Goal: Information Seeking & Learning: Check status

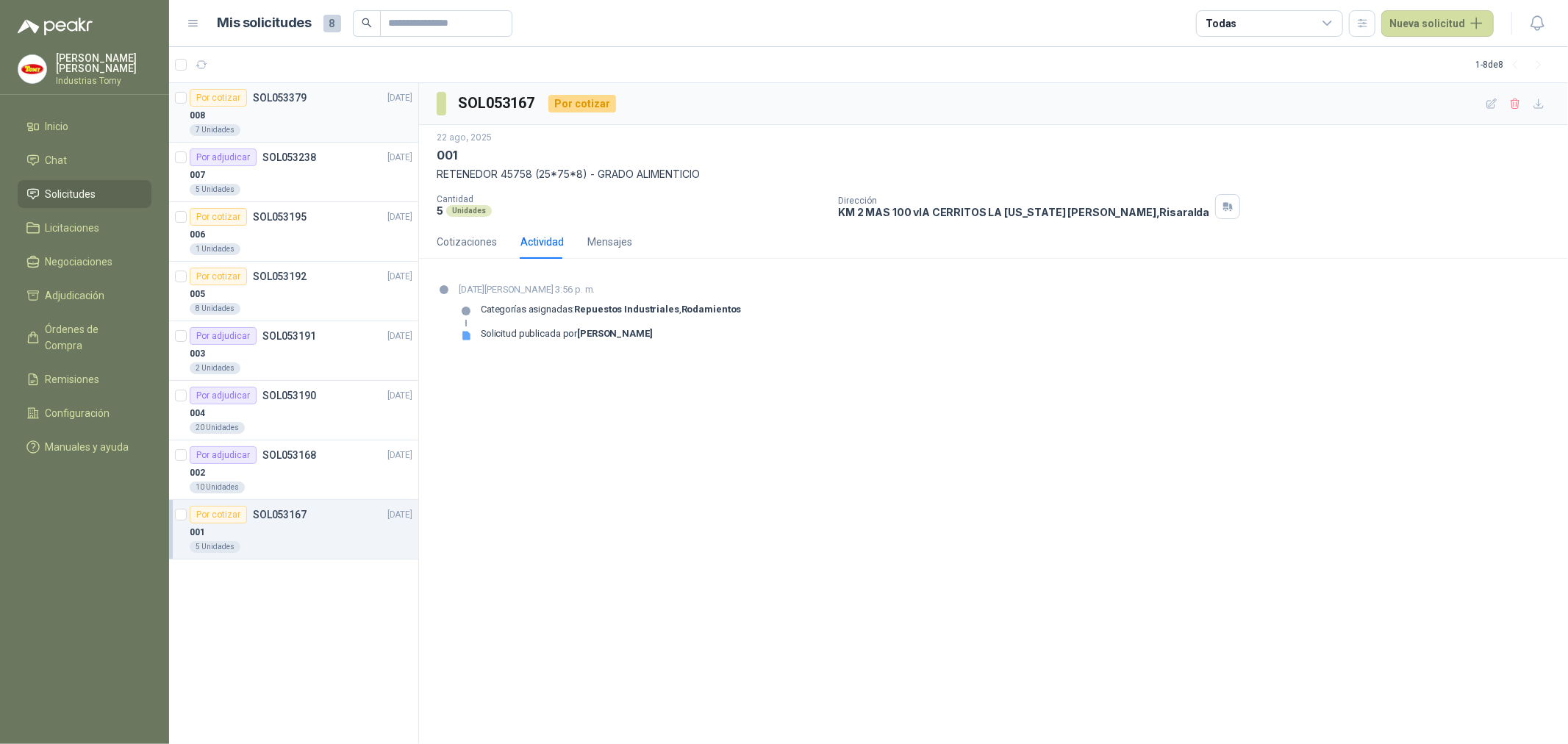
click at [284, 107] on div "008" at bounding box center [301, 115] width 222 height 18
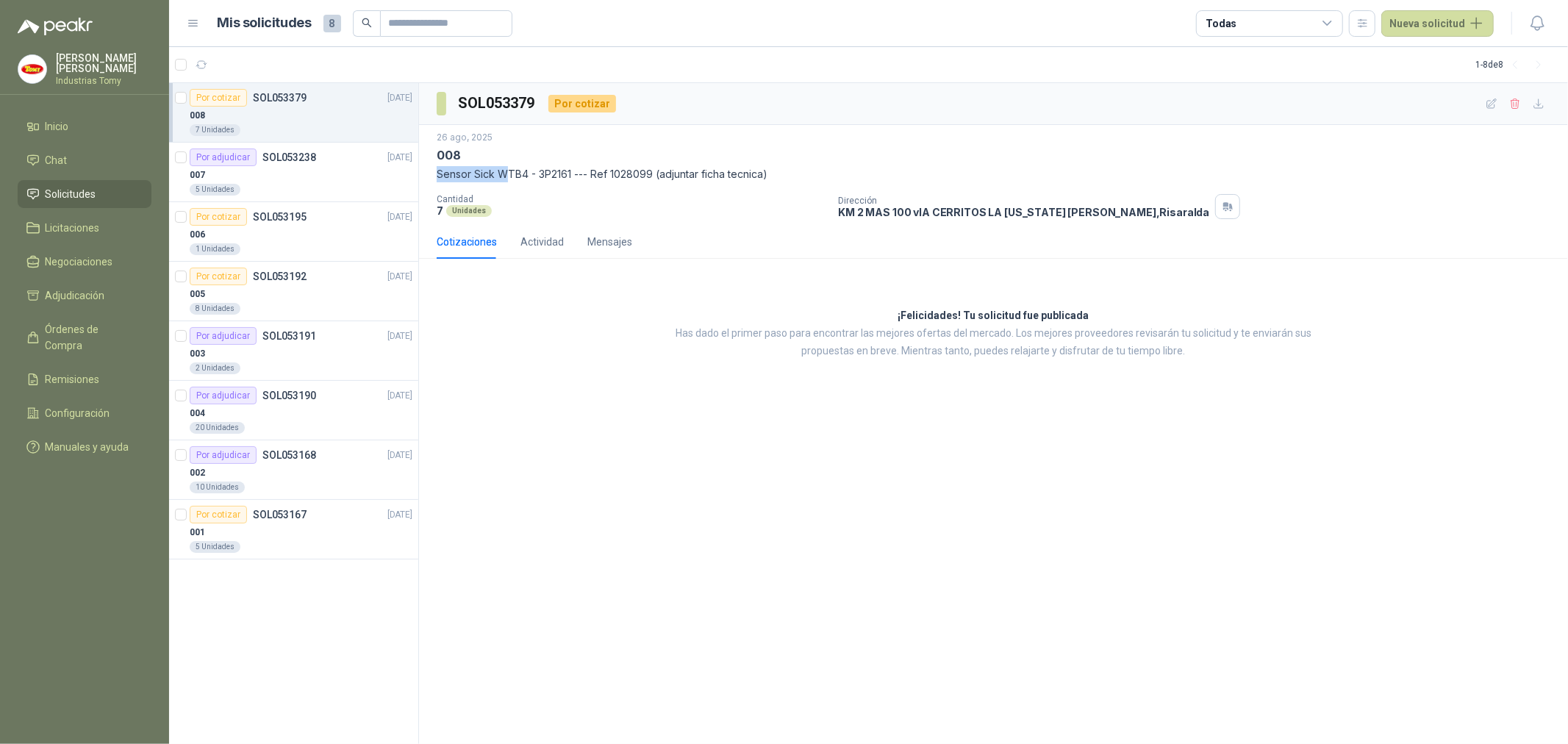
drag, startPoint x: 503, startPoint y: 166, endPoint x: 713, endPoint y: 152, distance: 210.5
click at [713, 149] on div "[DATE] 008 Sensor Sick WTB4 - 3P2161 --- Ref 1028099 (adjuntar ficha tecnica)" at bounding box center [993, 156] width 1113 height 51
click at [649, 173] on p "Sensor Sick WTB4 - 3P2161 --- Ref 1028099 (adjuntar ficha tecnica)" at bounding box center [993, 173] width 1113 height 16
click at [547, 246] on div "Actividad" at bounding box center [542, 241] width 44 height 16
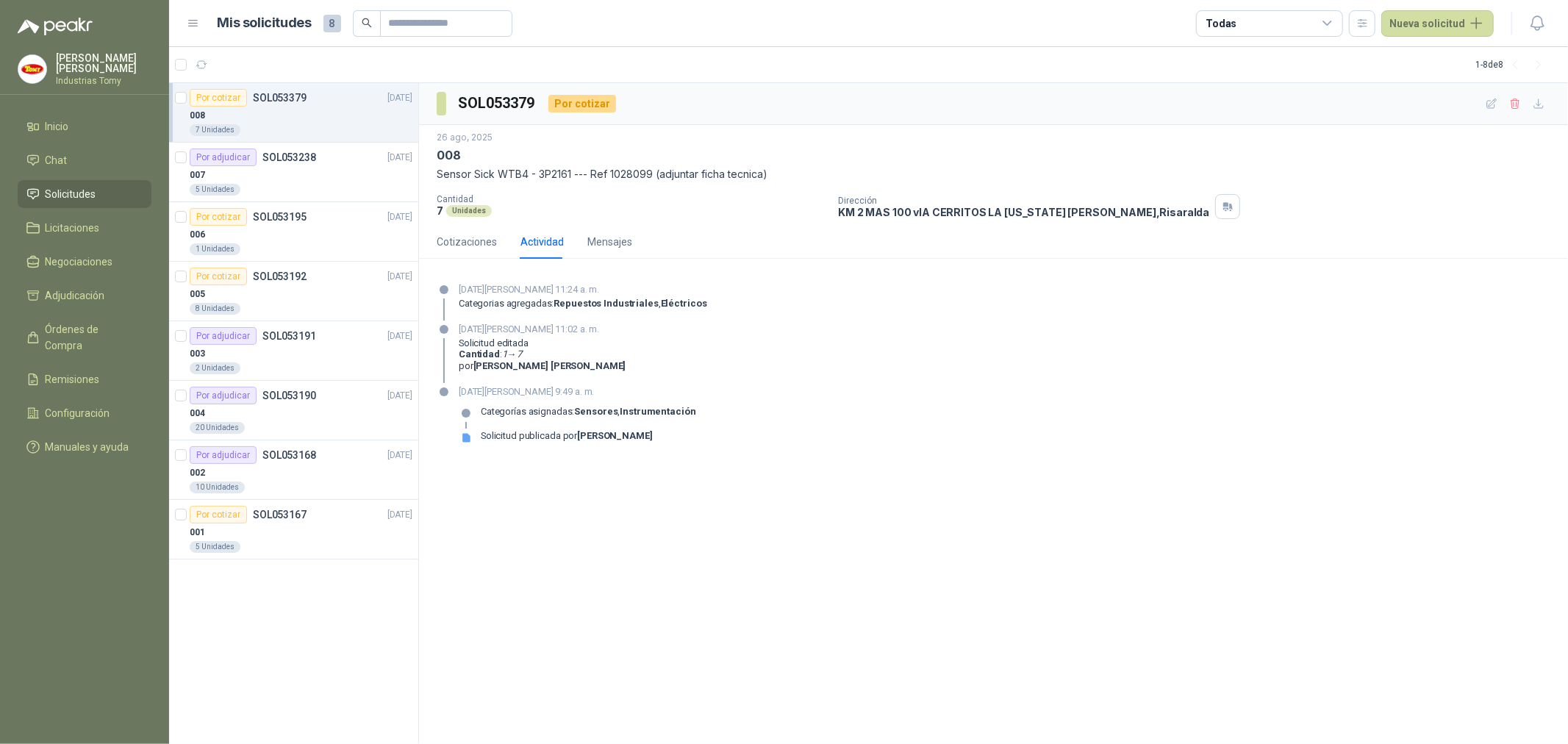
click at [934, 357] on div "[DATE][PERSON_NAME] 11:02 a. m. Solicitud editada Cantidad : 1 → 7 por [PERSON_…" at bounding box center [993, 353] width 1113 height 61
click at [537, 355] on p "Cantidad : 1 → 7" at bounding box center [542, 354] width 167 height 12
drag, startPoint x: 537, startPoint y: 355, endPoint x: 550, endPoint y: 363, distance: 15.3
click at [539, 356] on p "Cantidad : 1 → 7" at bounding box center [542, 354] width 167 height 12
click at [554, 365] on b "[PERSON_NAME]" at bounding box center [550, 366] width 153 height 11
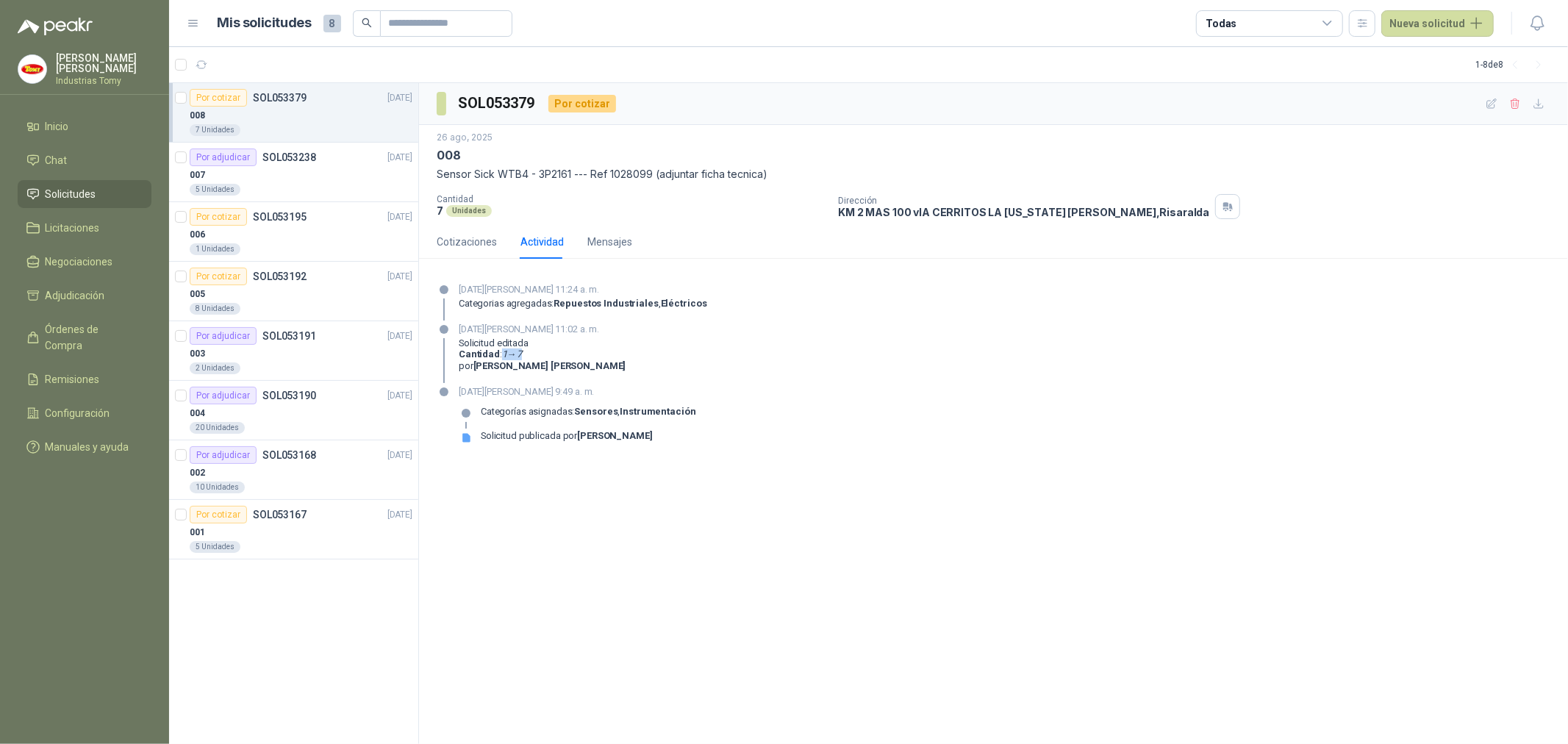
drag, startPoint x: 498, startPoint y: 355, endPoint x: 549, endPoint y: 356, distance: 51.0
click at [547, 357] on p "Cantidad : 1 → 7" at bounding box center [542, 354] width 167 height 12
drag, startPoint x: 550, startPoint y: 356, endPoint x: 559, endPoint y: 365, distance: 12.7
click at [552, 356] on p "Cantidad : 1 → 7" at bounding box center [542, 354] width 167 height 12
drag, startPoint x: 569, startPoint y: 369, endPoint x: 543, endPoint y: 369, distance: 26.0
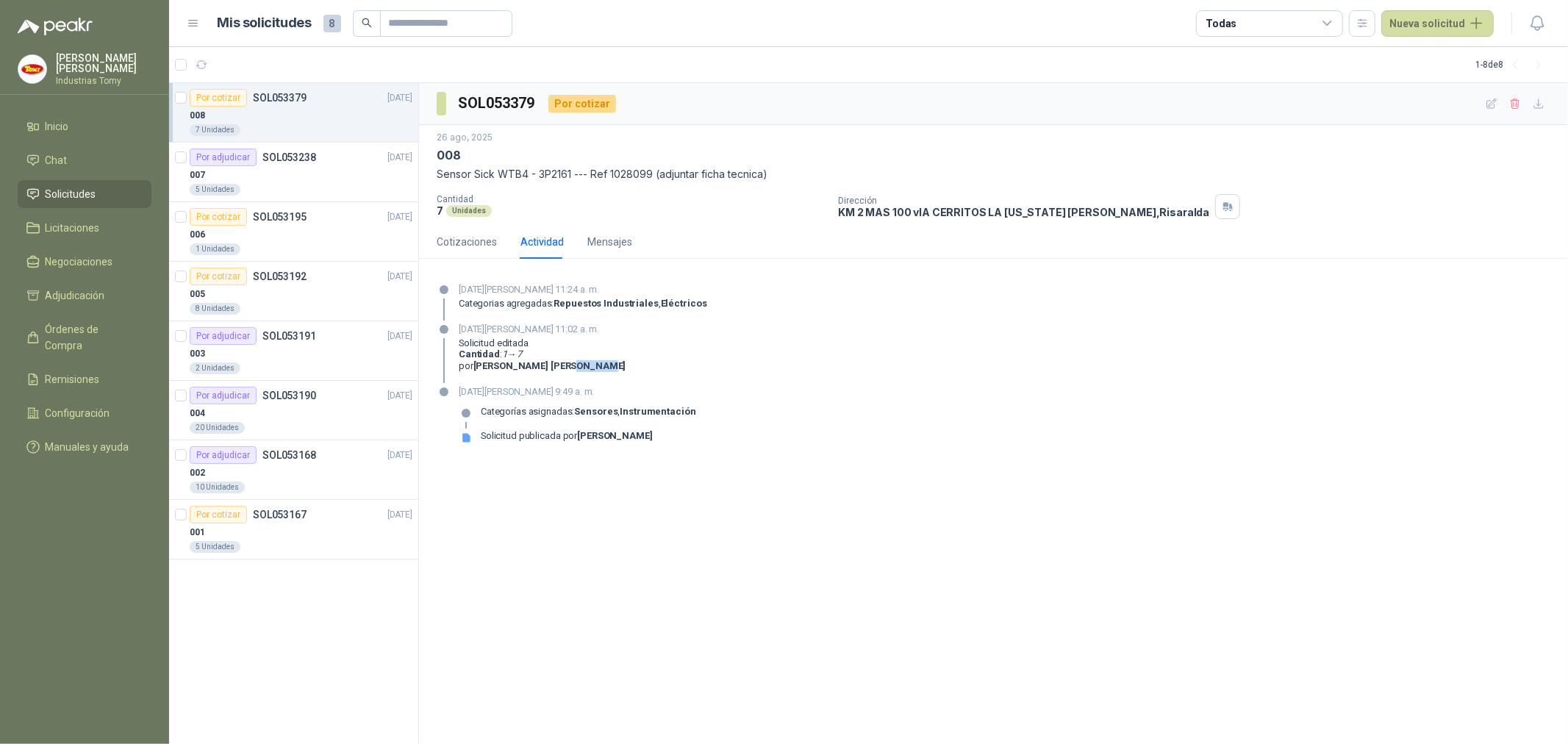
click at [544, 369] on b "[PERSON_NAME]" at bounding box center [550, 366] width 153 height 11
click at [542, 369] on b "[PERSON_NAME]" at bounding box center [550, 366] width 153 height 11
drag, startPoint x: 809, startPoint y: 493, endPoint x: 851, endPoint y: 400, distance: 102.0
click at [810, 490] on div "SOL053379 Por cotizar [DATE] 008 Sensor Sick WTB4 - 3P2161 --- Ref 1028099 (adj…" at bounding box center [993, 413] width 1148 height 662
click at [851, 400] on div "[DATE][PERSON_NAME] 9:49 a. m. Categorías asignadas: Sensores , Instrumentación…" at bounding box center [993, 420] width 1113 height 71
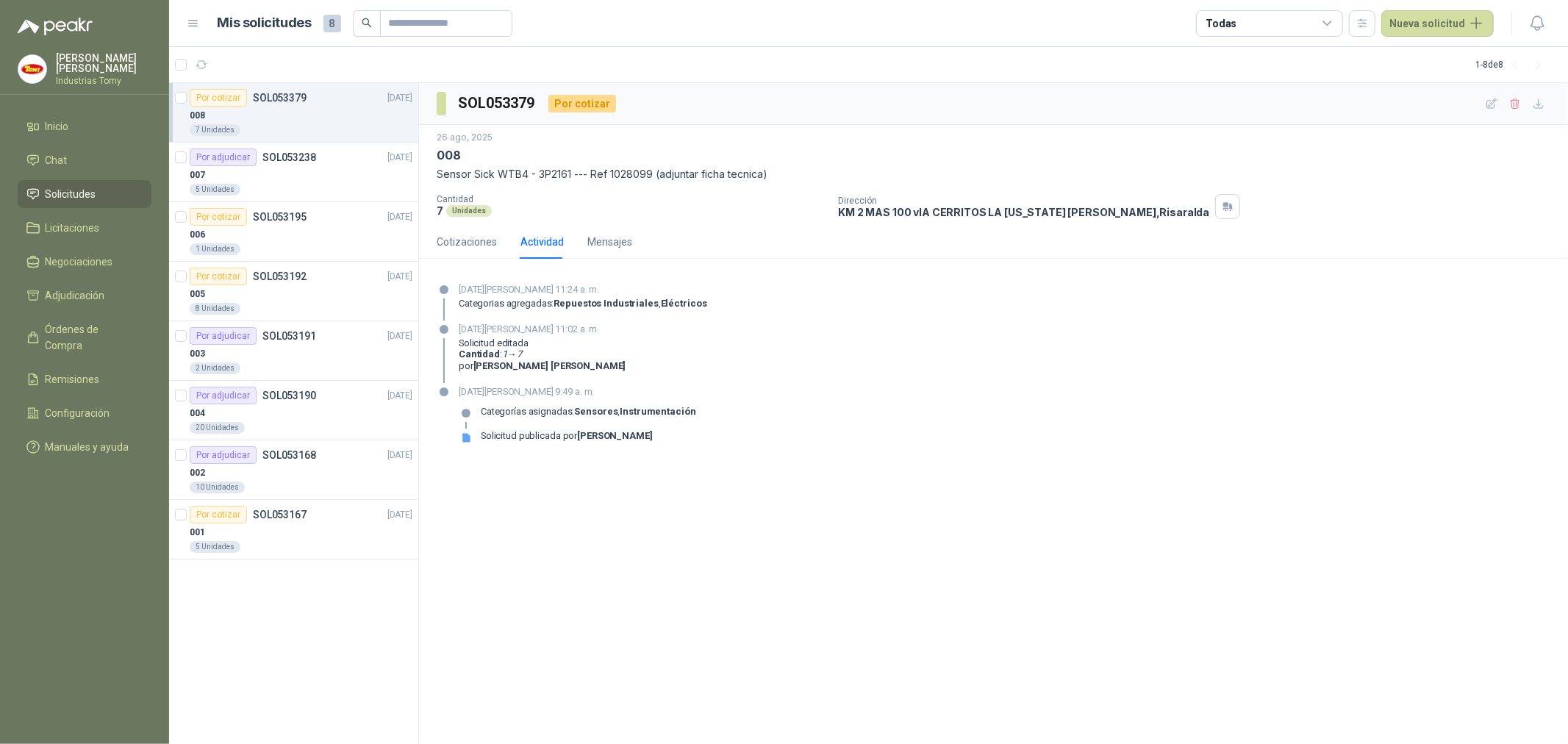
drag, startPoint x: 875, startPoint y: 365, endPoint x: 733, endPoint y: 249, distance: 183.4
click at [873, 364] on div "[DATE][PERSON_NAME] 11:02 a. m. Solicitud editada Cantidad : 1 → 7 por [PERSON_…" at bounding box center [993, 353] width 1113 height 61
click at [288, 163] on div "Por adjudicar SOL053238" at bounding box center [253, 157] width 127 height 18
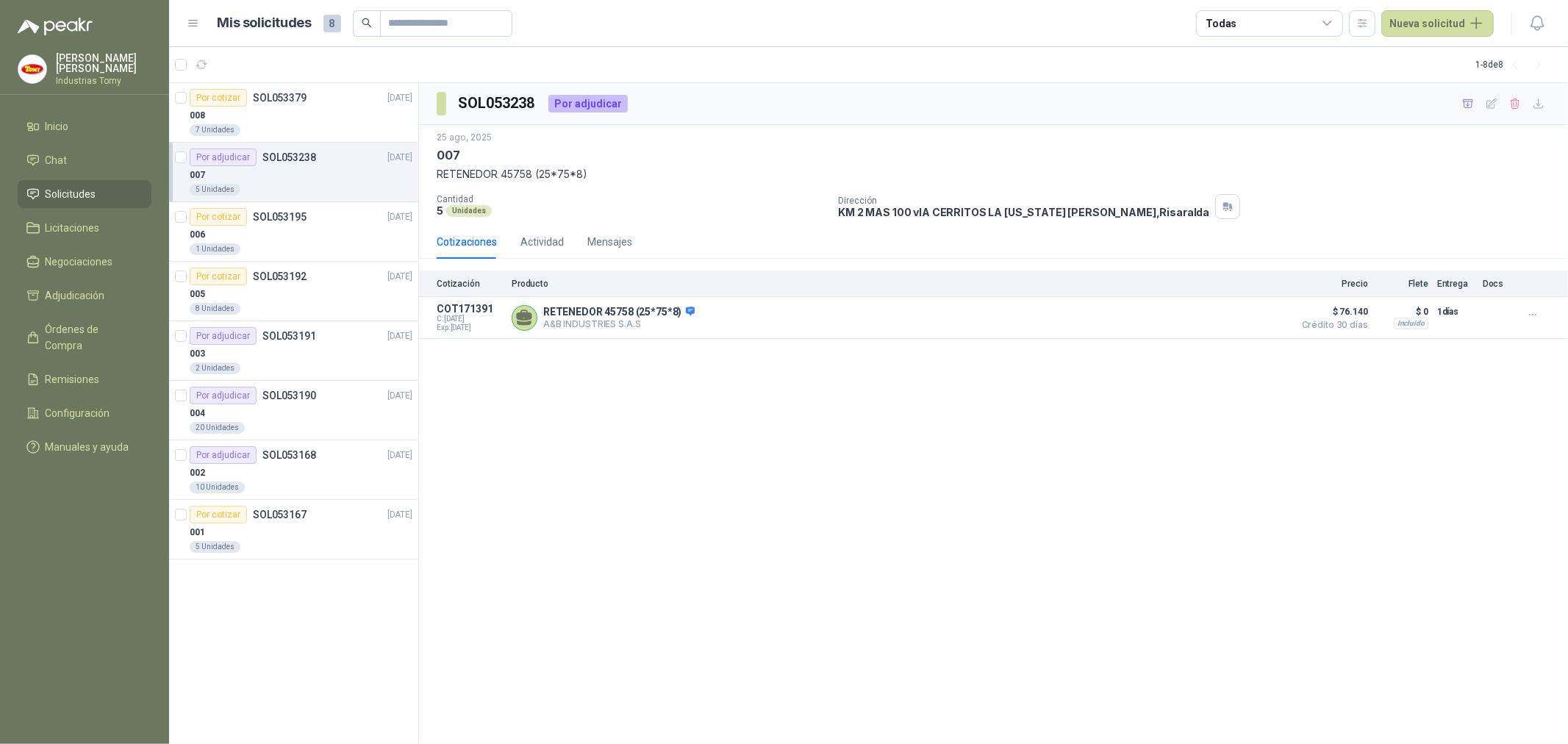
click at [649, 416] on div "SOL053238 Por adjudicar [DATE] 007 RETENEDOR 45758 (25*75*8) Cantidad 5 Unidade…" at bounding box center [993, 413] width 1148 height 662
click at [295, 233] on div "006" at bounding box center [301, 234] width 222 height 18
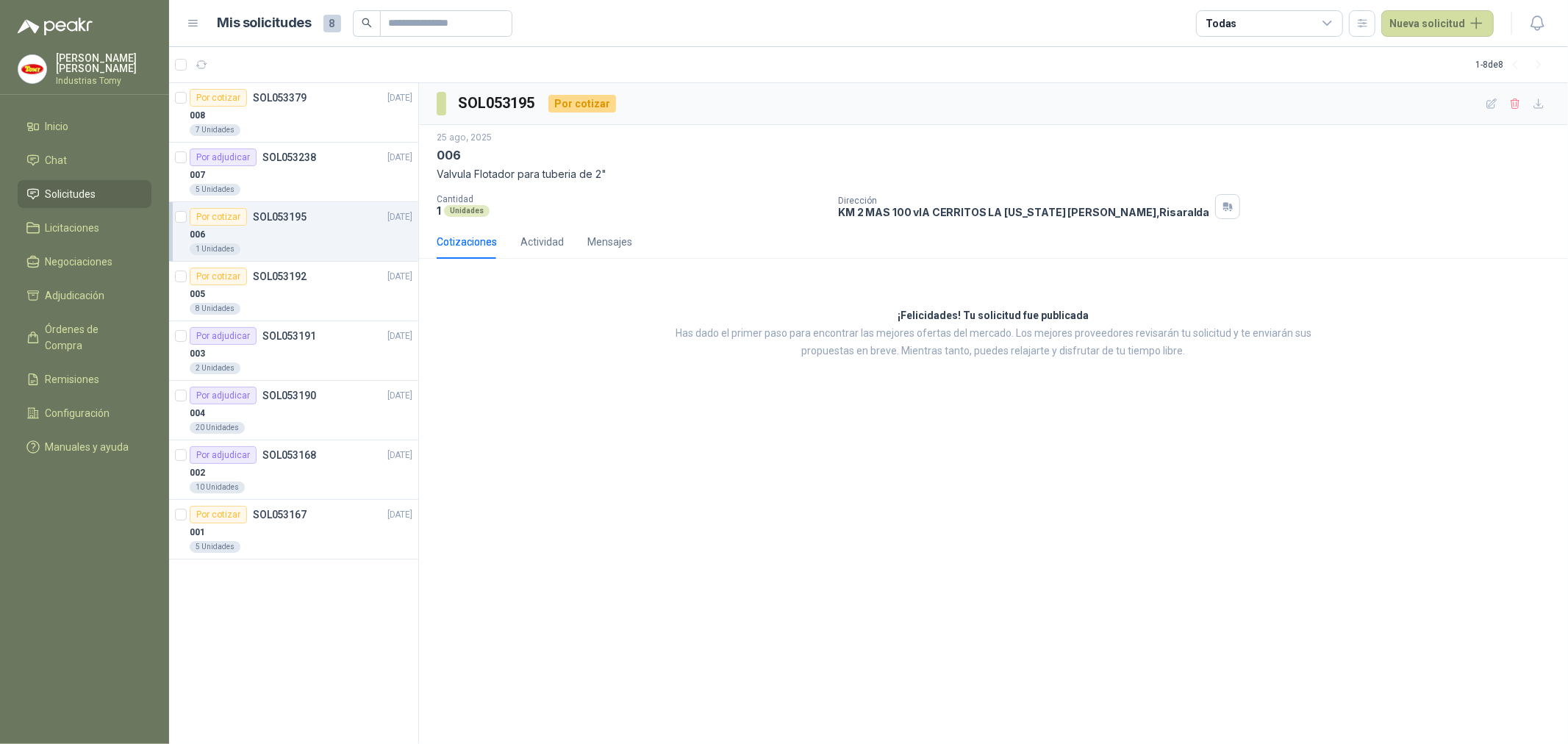
click at [566, 369] on div "¡Felicidades! Tu solicitud fue publicada Has dado el primer paso para encontrar…" at bounding box center [993, 334] width 1148 height 127
click at [313, 277] on div "Por cotizar SOL053192 [DATE]" at bounding box center [301, 276] width 222 height 18
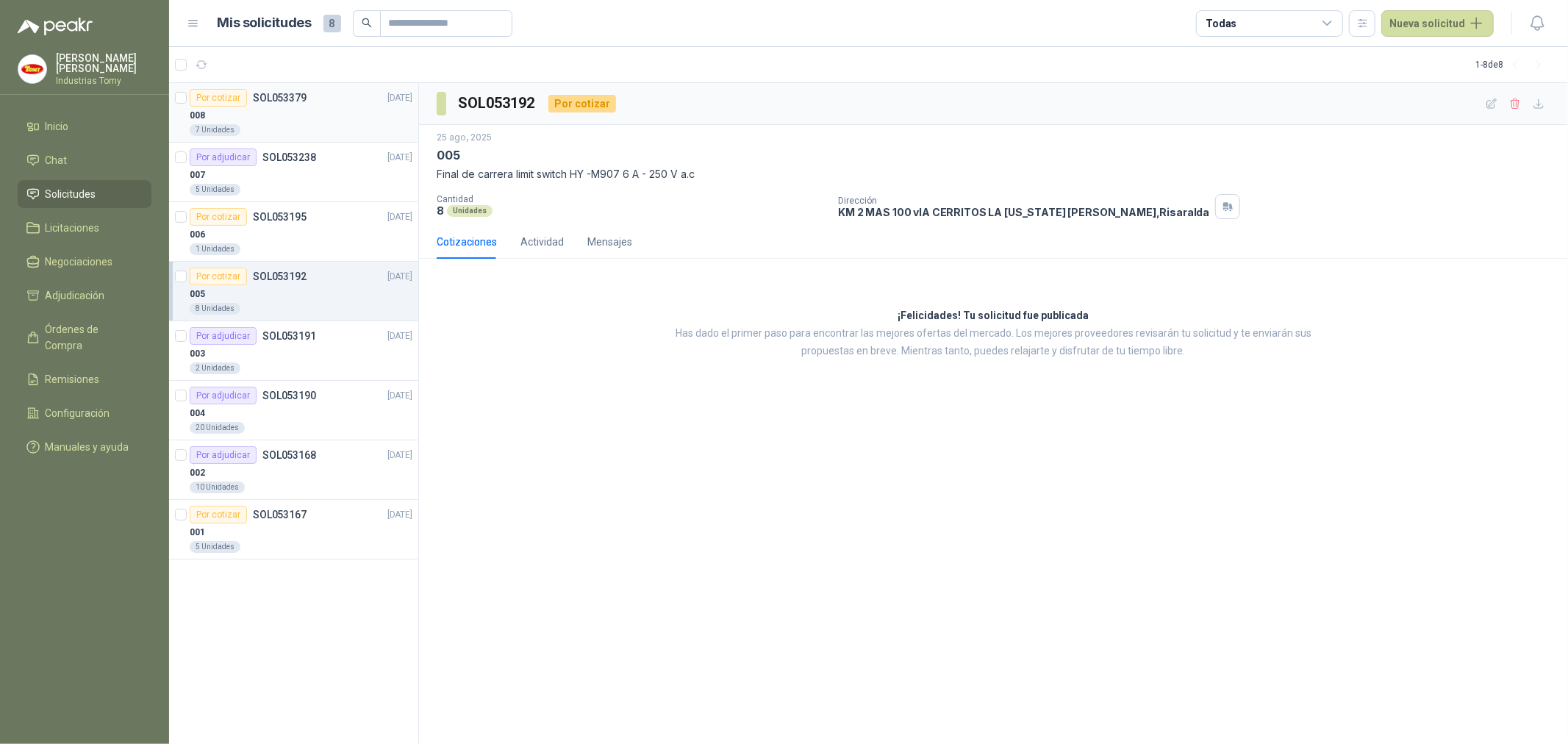
click at [287, 128] on div "7 Unidades" at bounding box center [301, 129] width 222 height 12
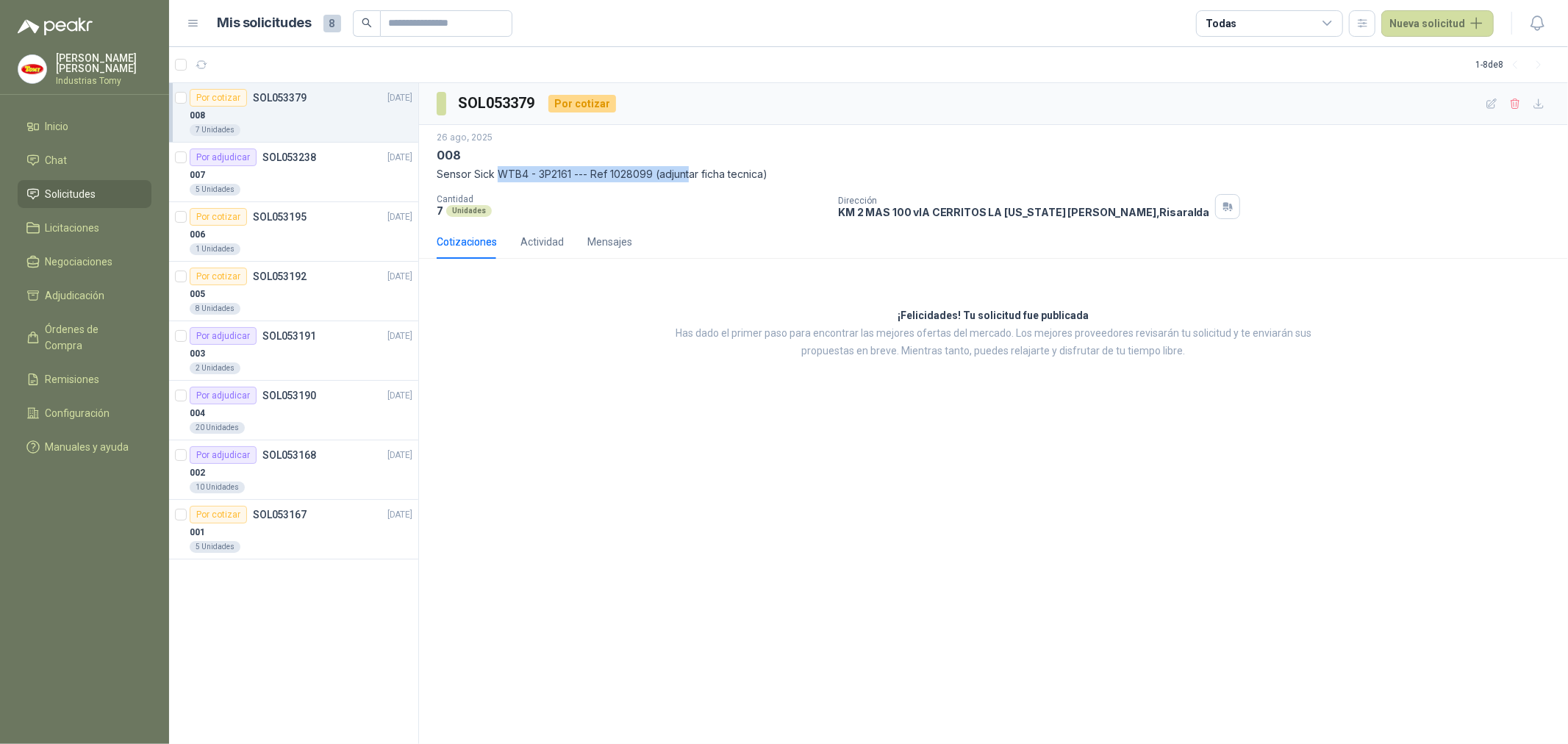
drag, startPoint x: 498, startPoint y: 181, endPoint x: 694, endPoint y: 181, distance: 196.0
click at [694, 181] on p "Sensor Sick WTB4 - 3P2161 --- Ref 1028099 (adjuntar ficha tecnica)" at bounding box center [993, 173] width 1113 height 16
